Goal: Task Accomplishment & Management: Use online tool/utility

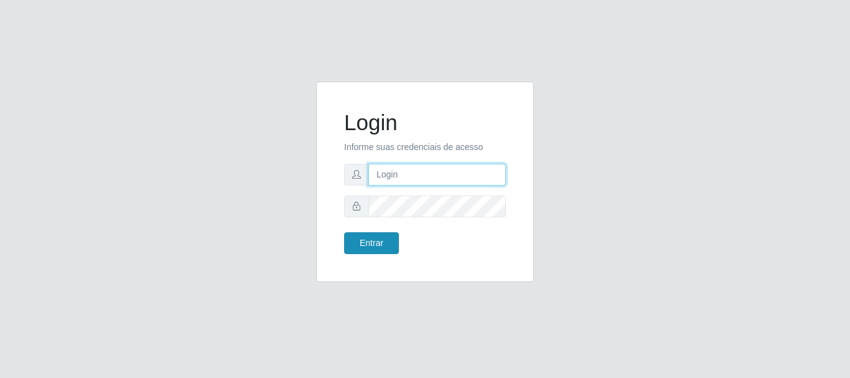
type input "caio@B1"
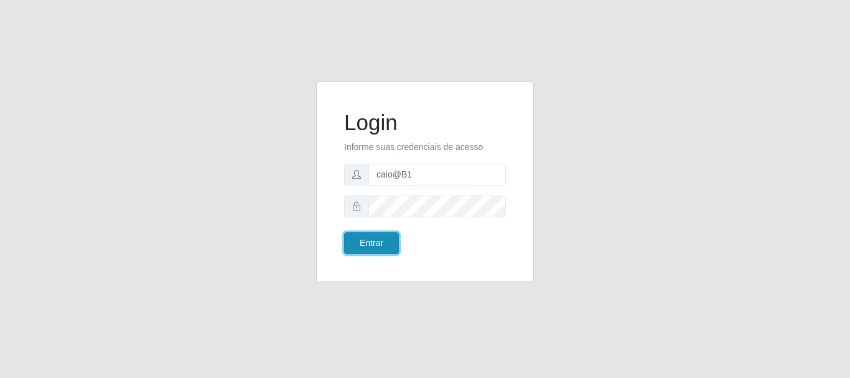
click at [365, 245] on button "Entrar" at bounding box center [371, 243] width 55 height 22
click at [365, 239] on button "Entrar" at bounding box center [371, 243] width 55 height 22
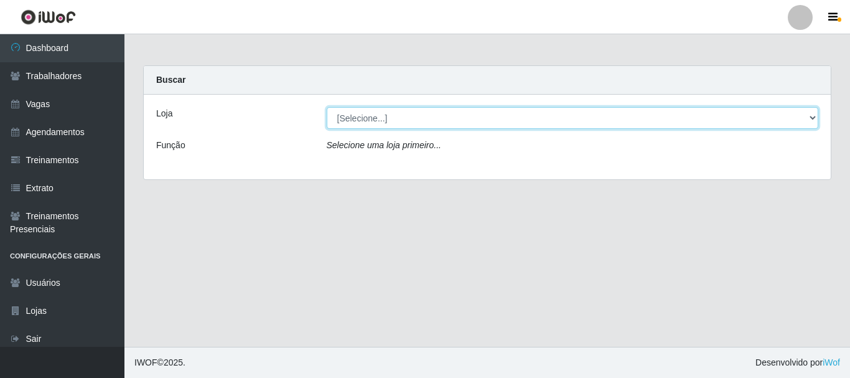
click at [377, 114] on select "[Selecione...] Bemais Supermercados - B1 [GEOGRAPHIC_DATA]" at bounding box center [573, 118] width 492 height 22
select select "403"
click at [327, 107] on select "[Selecione...] Bemais Supermercados - B1 [GEOGRAPHIC_DATA]" at bounding box center [573, 118] width 492 height 22
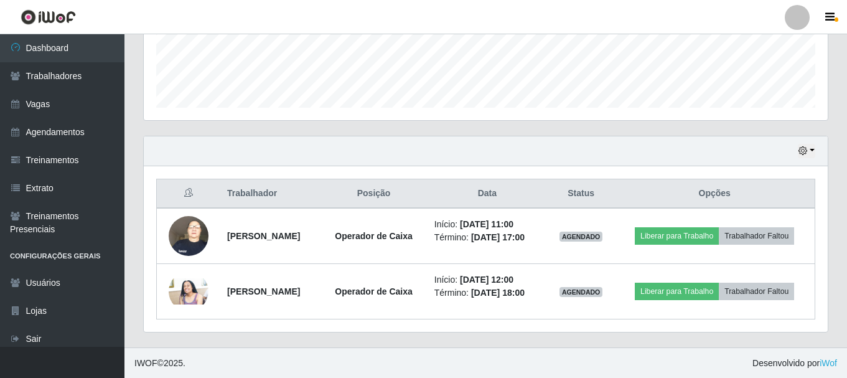
scroll to position [338, 0]
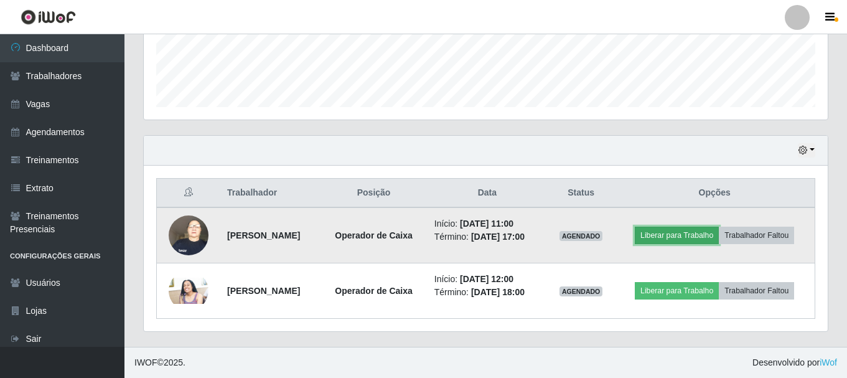
click at [685, 237] on button "Liberar para Trabalho" at bounding box center [677, 235] width 84 height 17
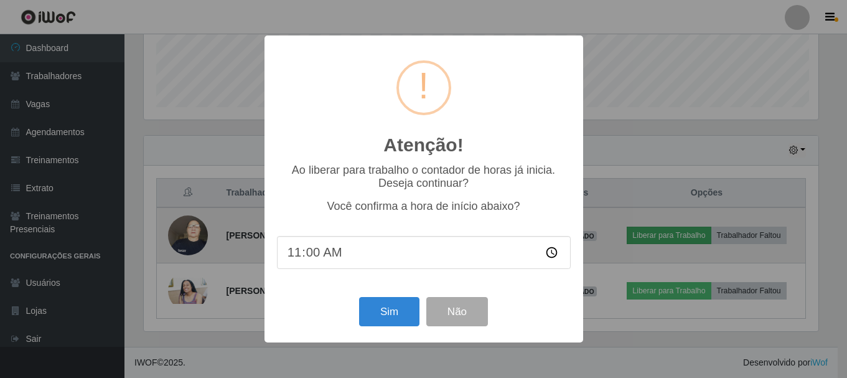
scroll to position [258, 678]
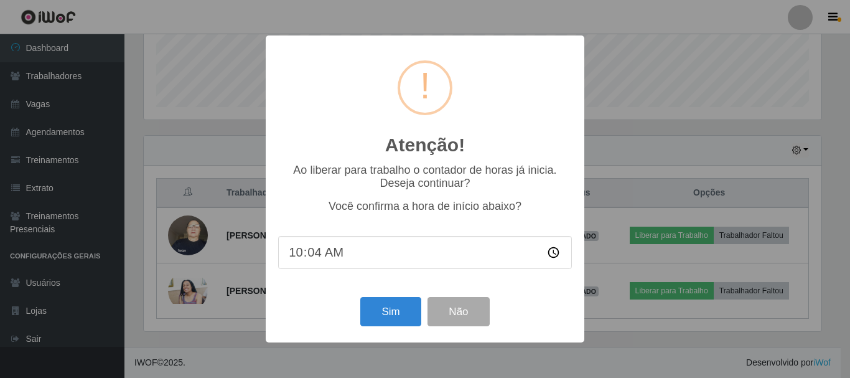
type input "10:45"
click at [387, 316] on button "Sim" at bounding box center [390, 311] width 60 height 29
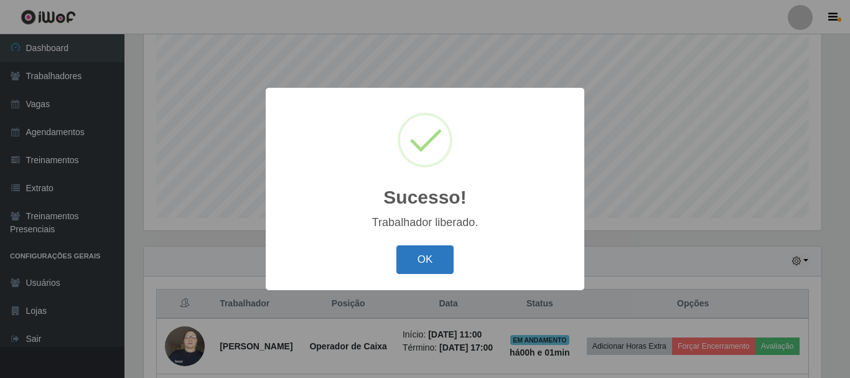
click at [447, 255] on button "OK" at bounding box center [426, 259] width 58 height 29
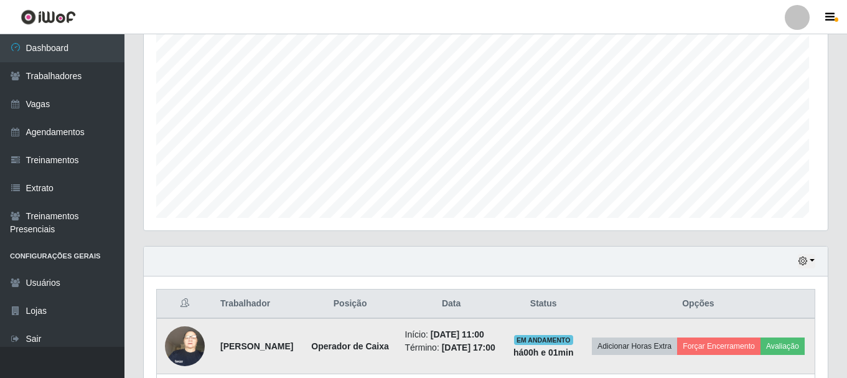
scroll to position [258, 684]
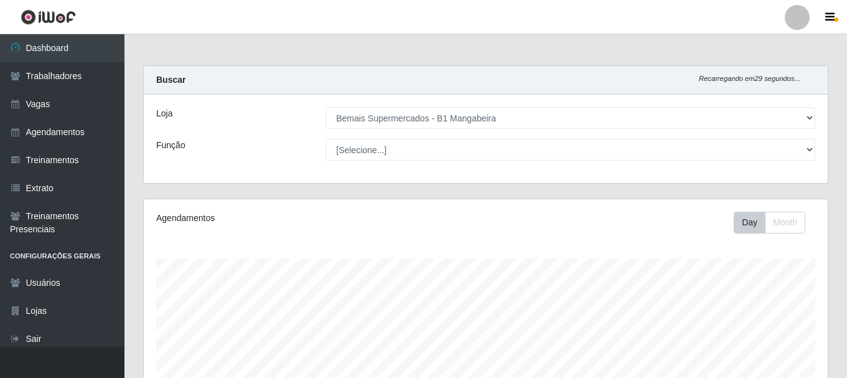
select select "403"
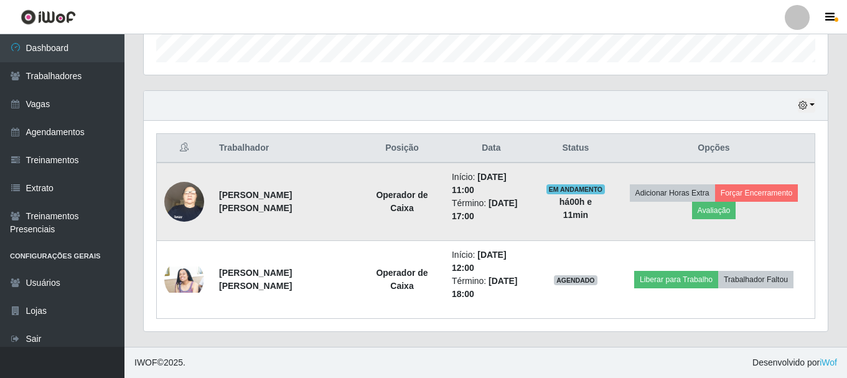
scroll to position [258, 684]
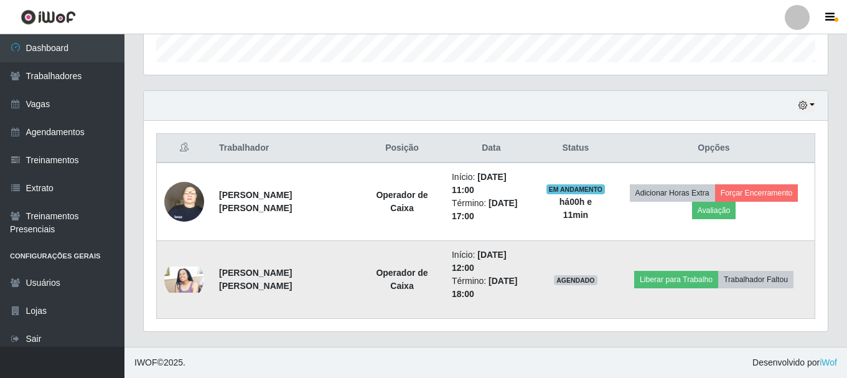
click at [176, 271] on img at bounding box center [184, 279] width 40 height 27
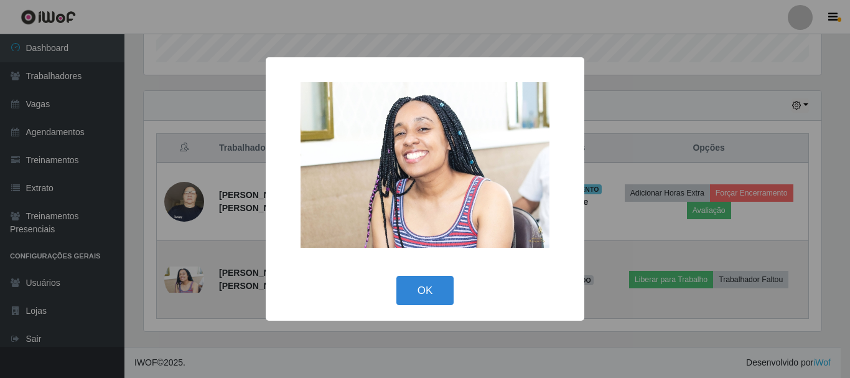
click at [176, 271] on div "× OK Cancel" at bounding box center [425, 189] width 850 height 378
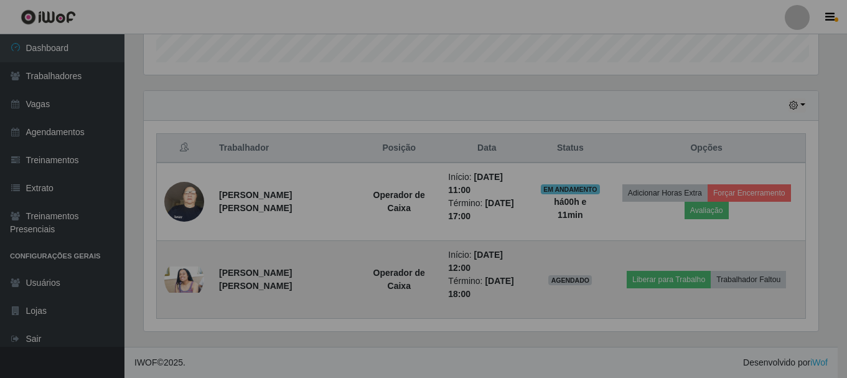
scroll to position [258, 684]
